Goal: Share content

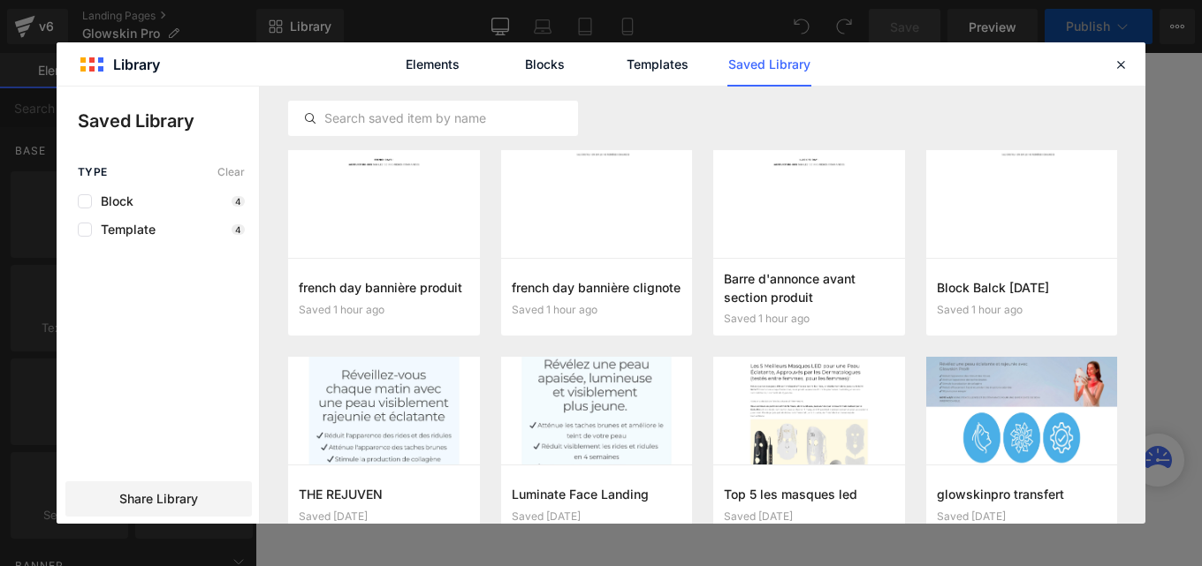
click at [177, 500] on span "Share Library" at bounding box center [158, 499] width 79 height 18
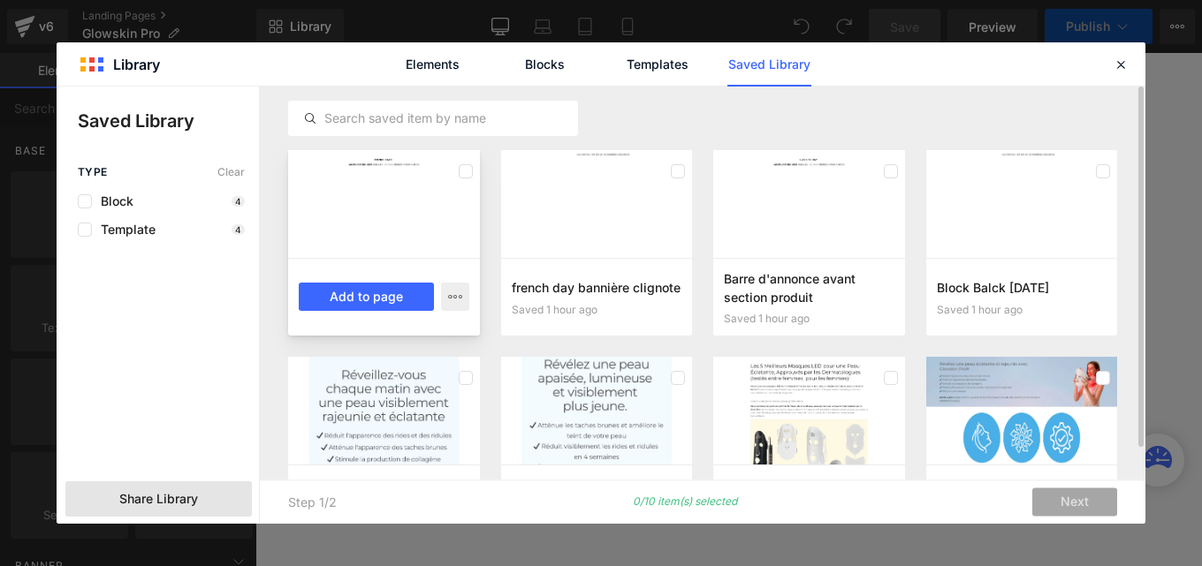
click at [464, 180] on div at bounding box center [466, 171] width 14 height 28
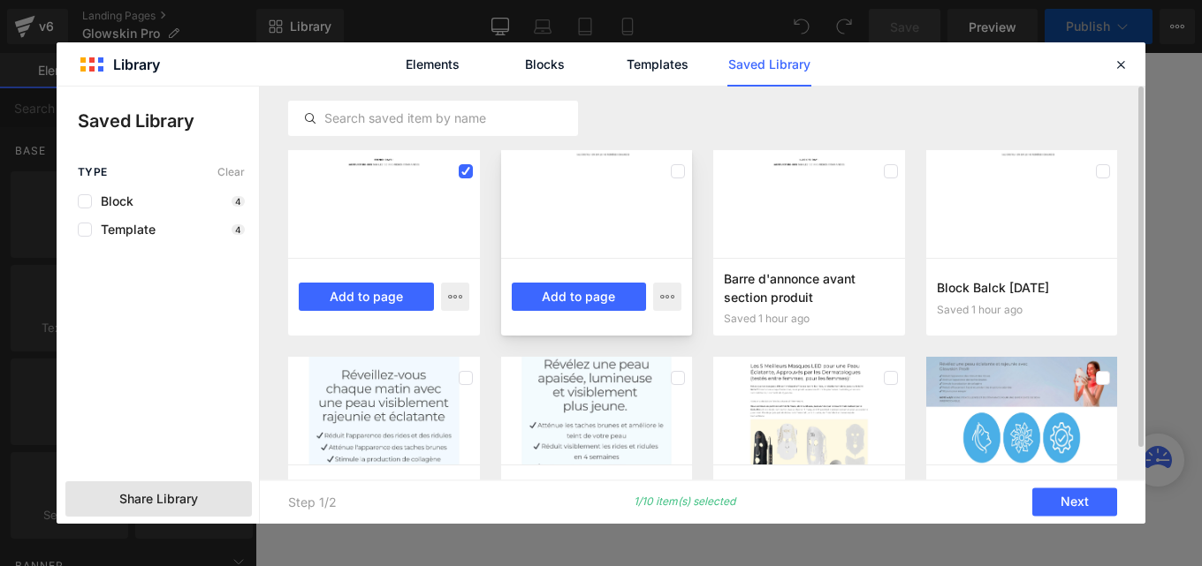
click at [592, 201] on div at bounding box center [597, 204] width 192 height 108
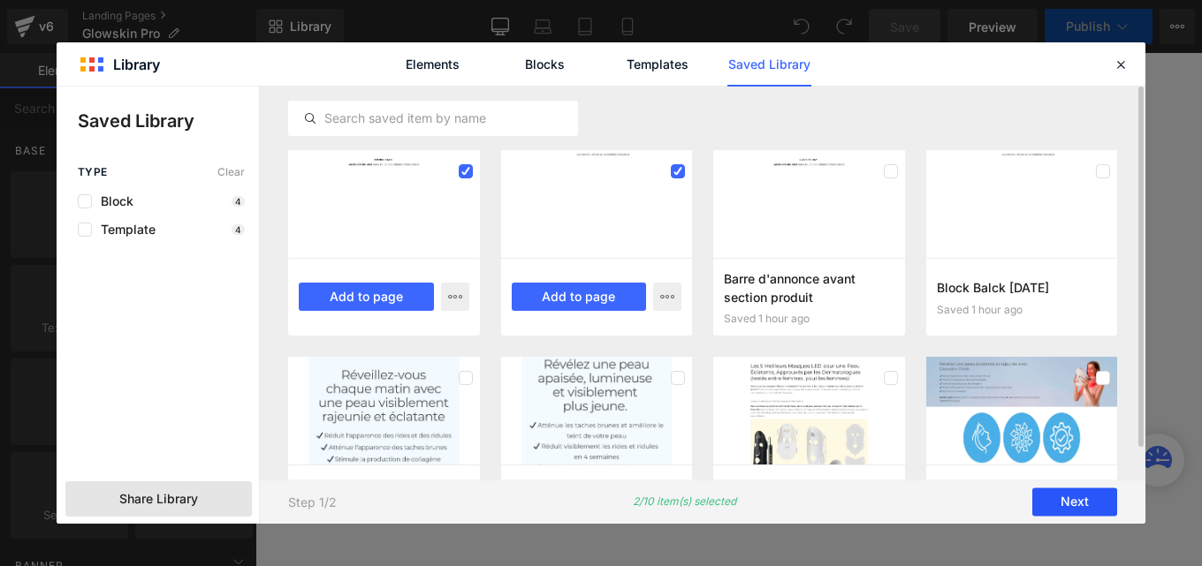
click at [1069, 501] on button "Next" at bounding box center [1074, 503] width 85 height 28
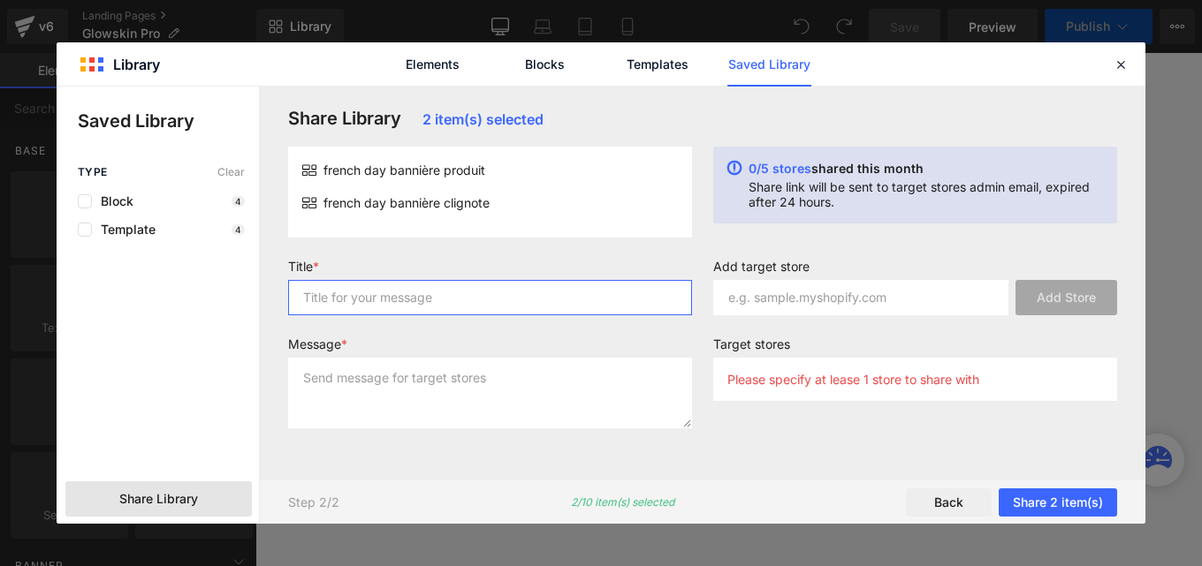
click at [583, 310] on input "text" at bounding box center [490, 297] width 404 height 35
type input "p"
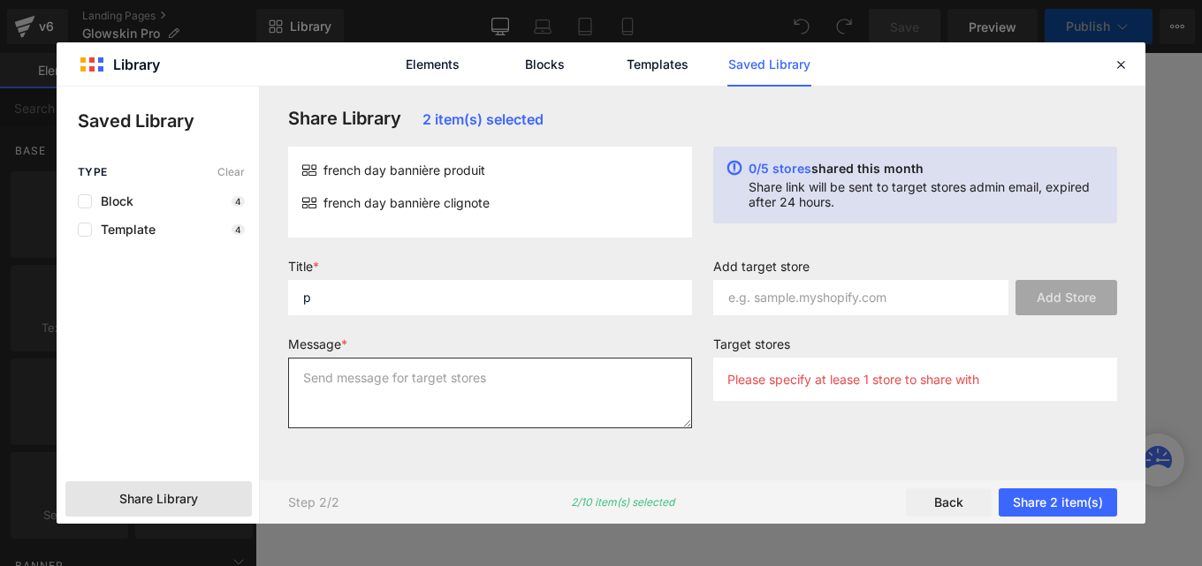
click at [488, 389] on textarea at bounding box center [490, 393] width 404 height 71
type textarea "p"
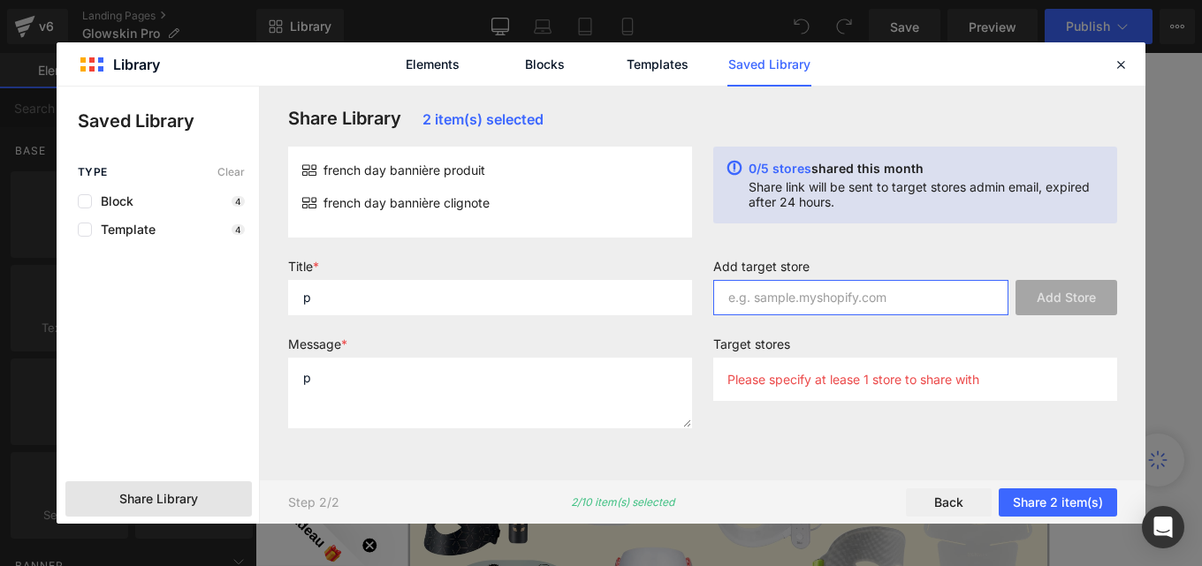
click at [749, 304] on input "text" at bounding box center [860, 297] width 295 height 35
paste input "-50% [DEMOGRAPHIC_DATA] DAYS"
type input "-50% [DEMOGRAPHIC_DATA] DAYS"
paste input "be16c3-m9"
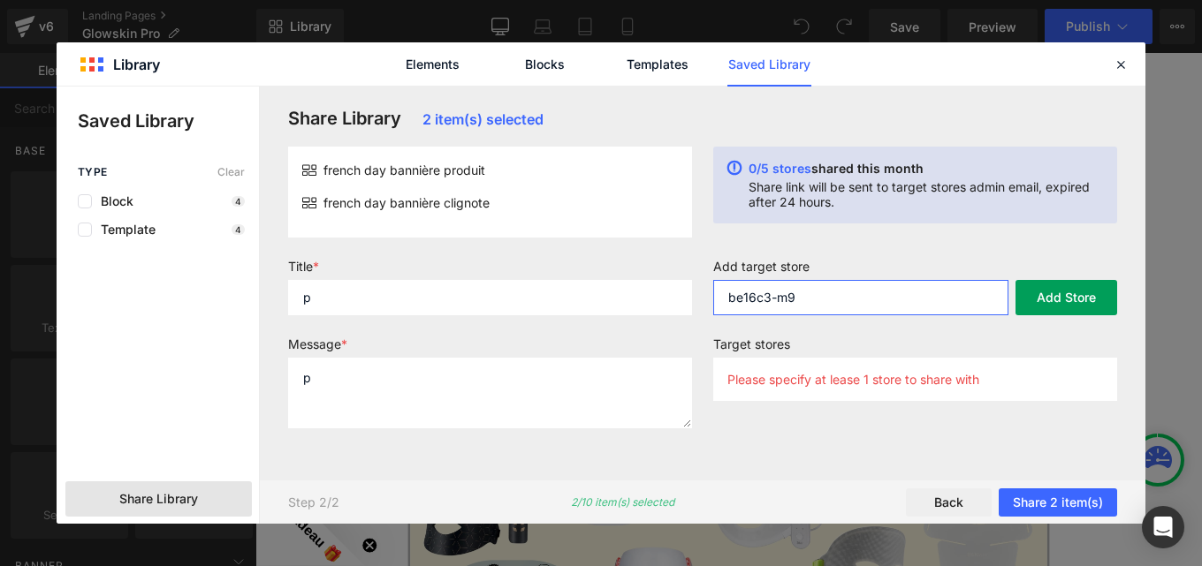
type input "be16c3-m9"
click at [1046, 311] on button "Add Store" at bounding box center [1066, 297] width 102 height 35
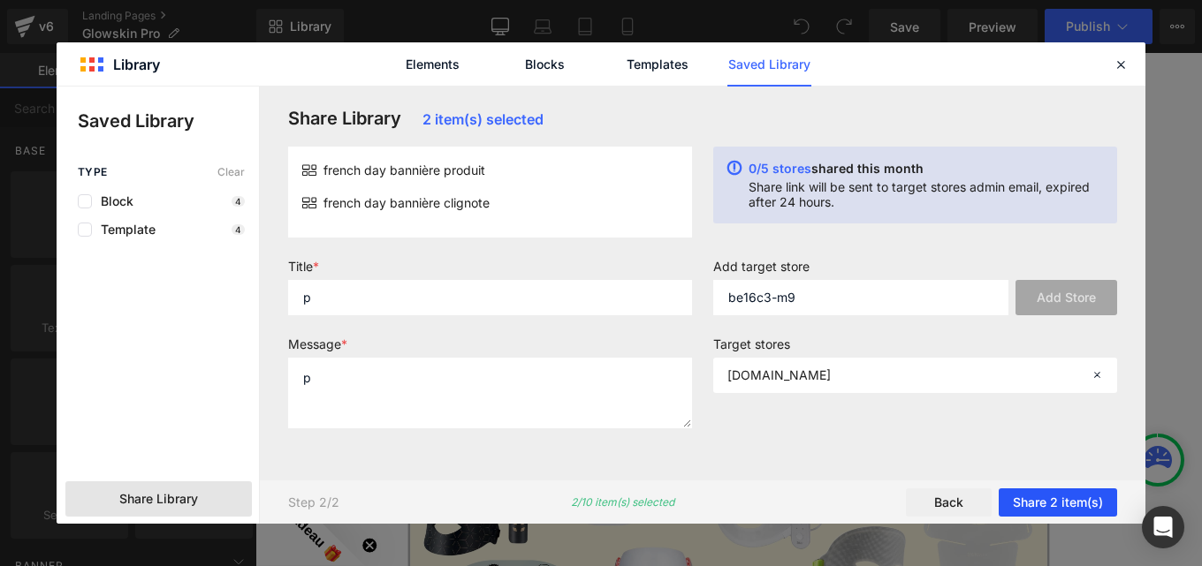
click at [1046, 497] on button "Share 2 item(s)" at bounding box center [1057, 503] width 118 height 28
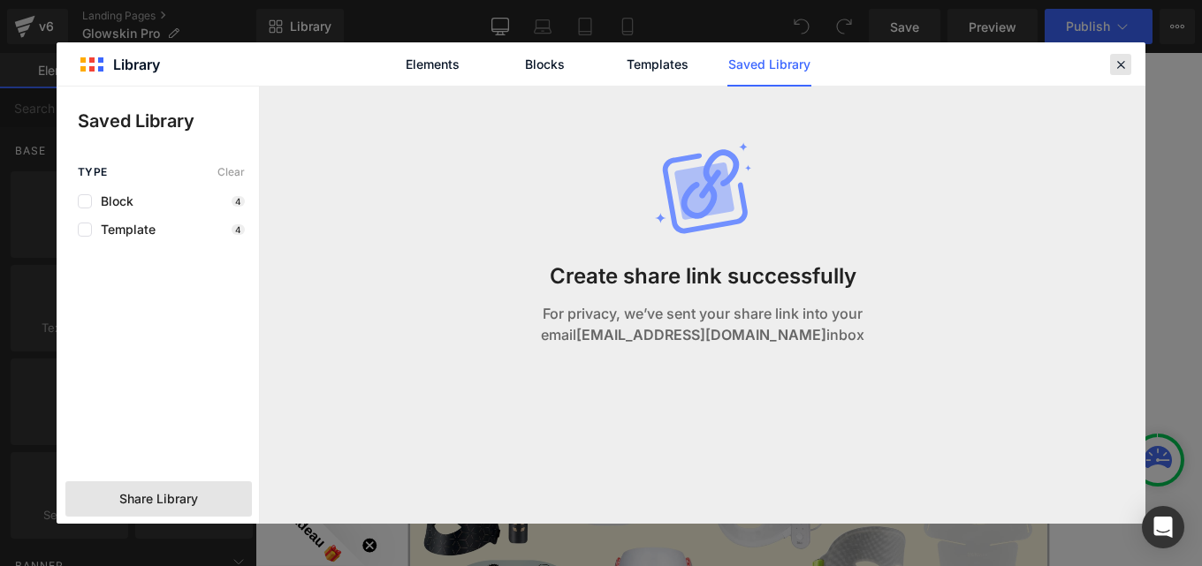
click at [1125, 69] on icon at bounding box center [1120, 65] width 16 height 16
